Goal: Task Accomplishment & Management: Manage account settings

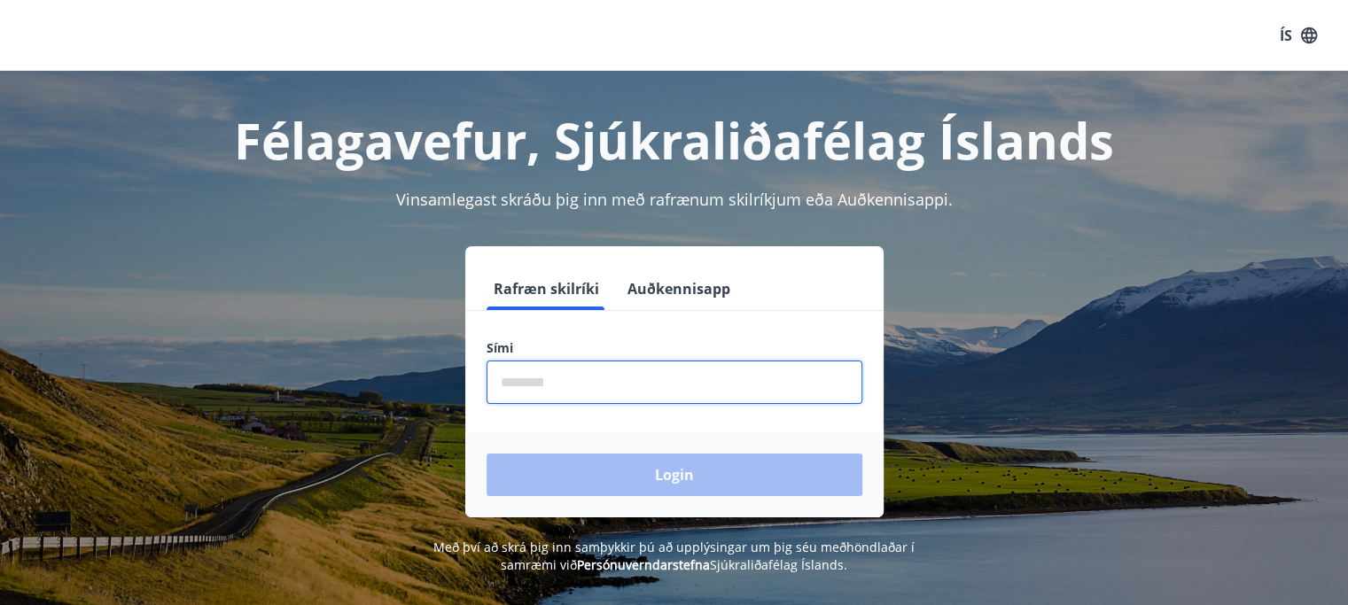
click at [755, 388] on input "phone" at bounding box center [675, 382] width 376 height 43
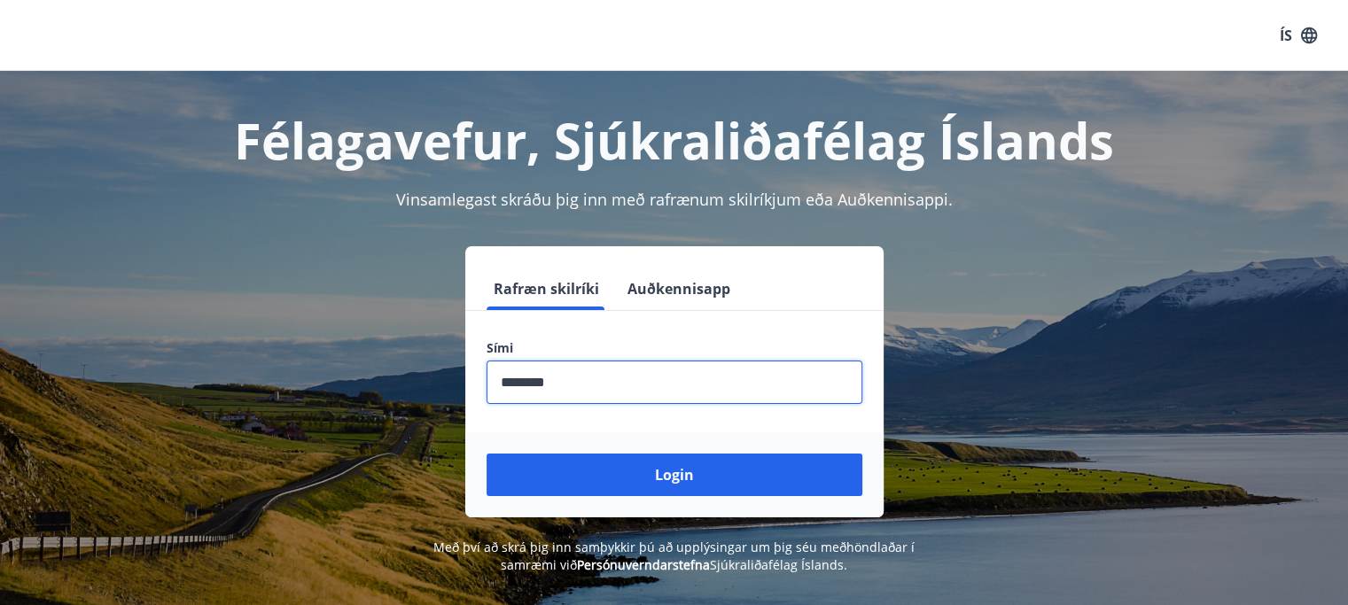
type input "********"
click at [487, 454] on button "Login" at bounding box center [675, 475] width 376 height 43
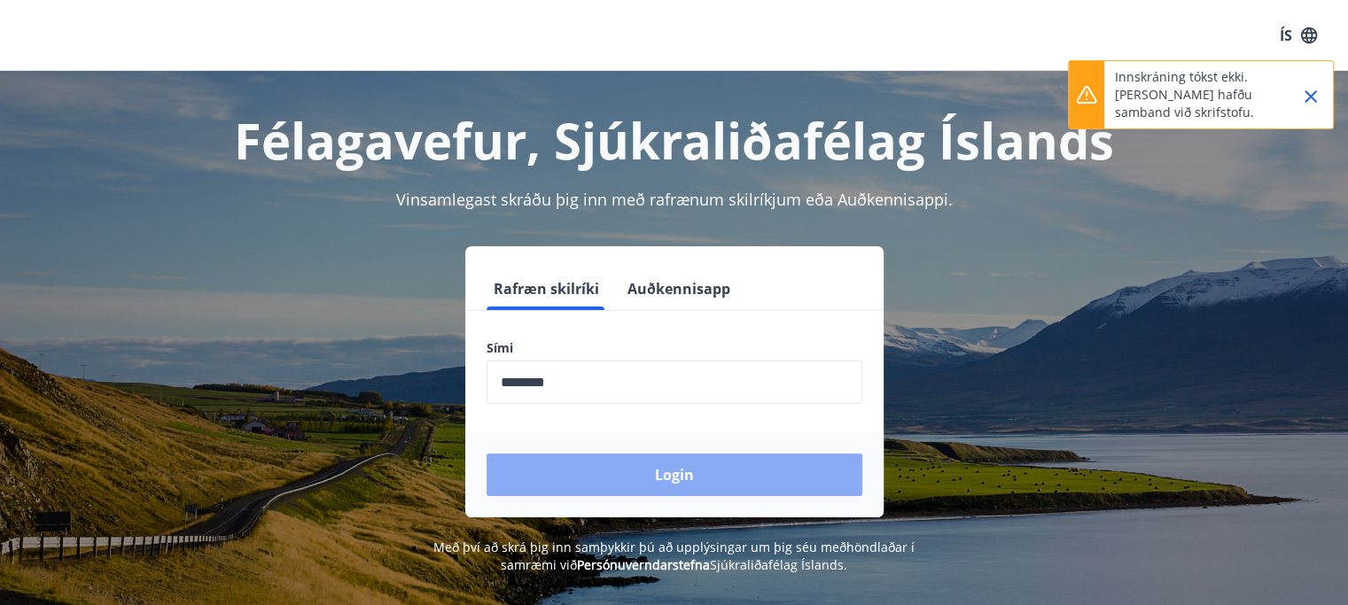
click at [722, 481] on button "Login" at bounding box center [675, 475] width 376 height 43
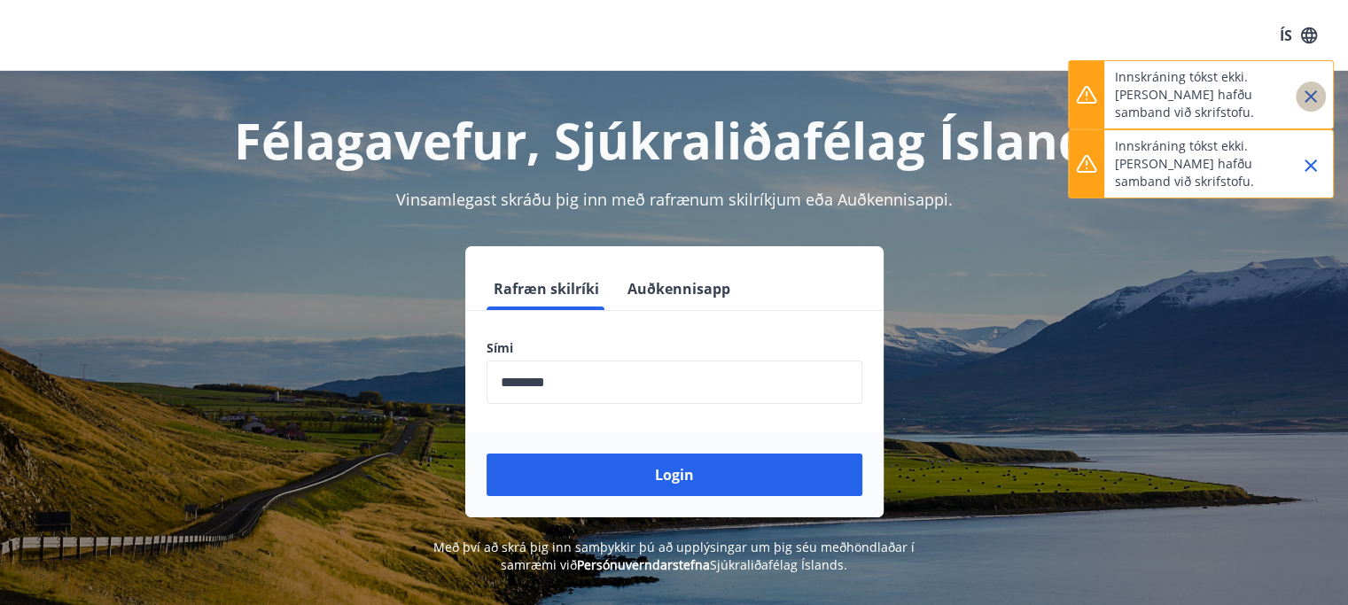
click at [1316, 95] on icon "Close" at bounding box center [1310, 96] width 21 height 21
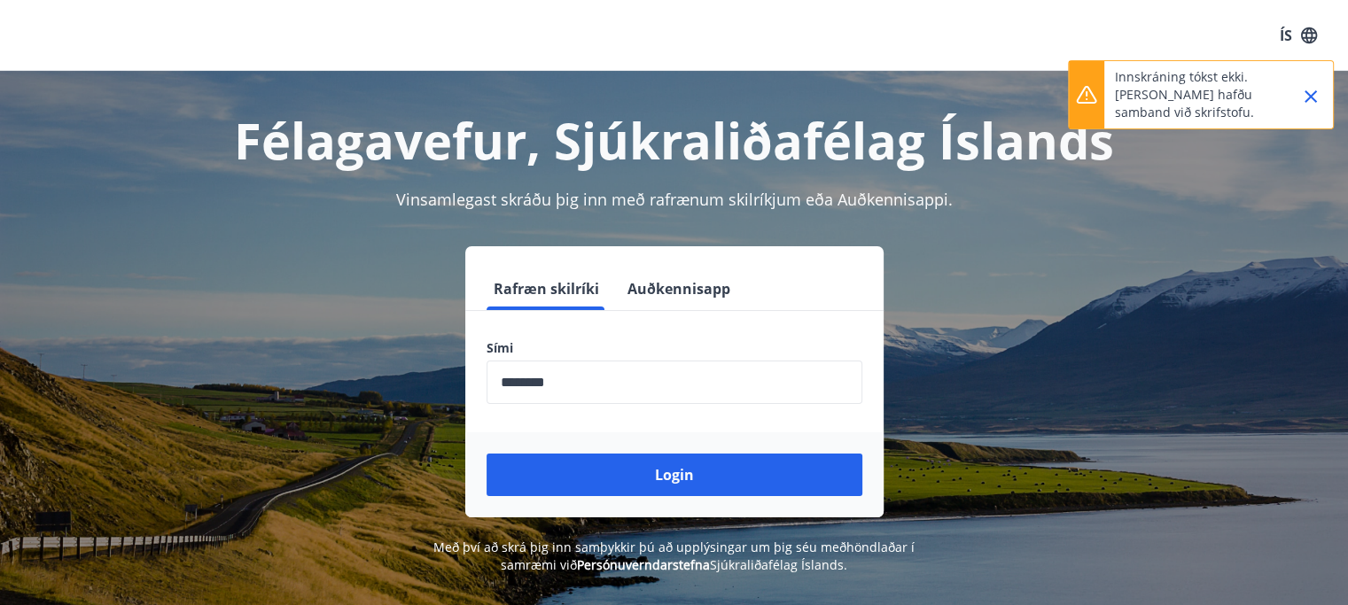
click at [1315, 91] on icon "Close" at bounding box center [1311, 96] width 12 height 12
